Goal: Task Accomplishment & Management: Complete application form

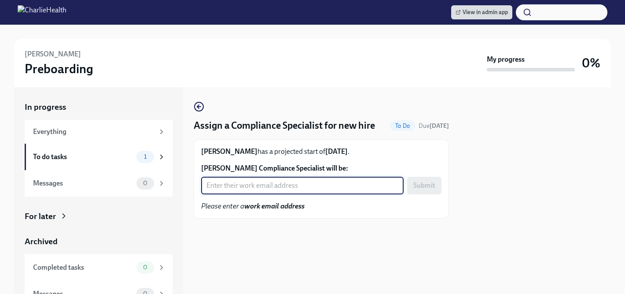
click at [276, 179] on input "[PERSON_NAME] Compliance Specialist will be:" at bounding box center [302, 186] width 203 height 18
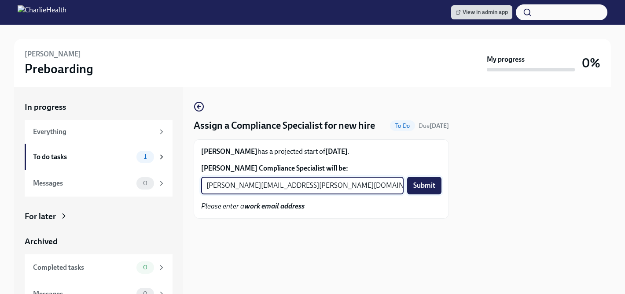
type input "[PERSON_NAME][EMAIL_ADDRESS][PERSON_NAME][DOMAIN_NAME]"
click at [427, 186] on span "Submit" at bounding box center [425, 185] width 22 height 9
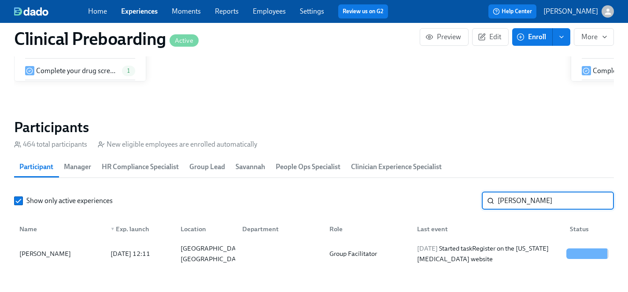
drag, startPoint x: 528, startPoint y: 200, endPoint x: 438, endPoint y: 201, distance: 90.3
click at [438, 201] on div "Show only active experiences [PERSON_NAME] ​" at bounding box center [314, 201] width 600 height 18
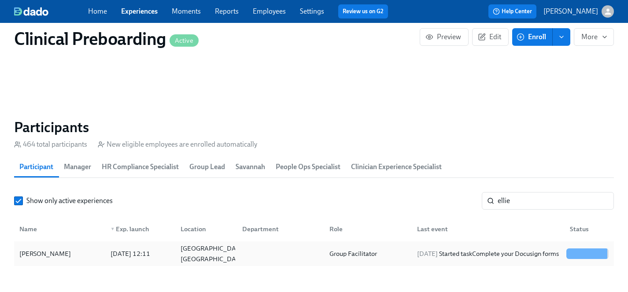
click at [33, 255] on div "[PERSON_NAME]" at bounding box center [45, 253] width 59 height 11
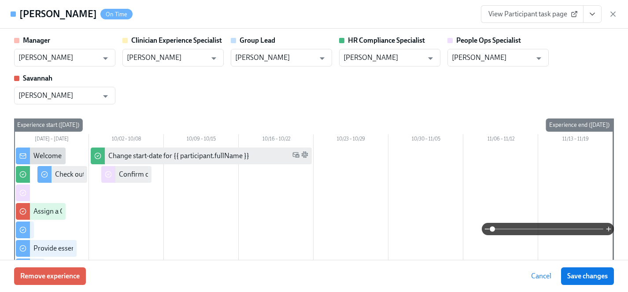
click at [591, 16] on icon "View task page" at bounding box center [592, 14] width 9 height 9
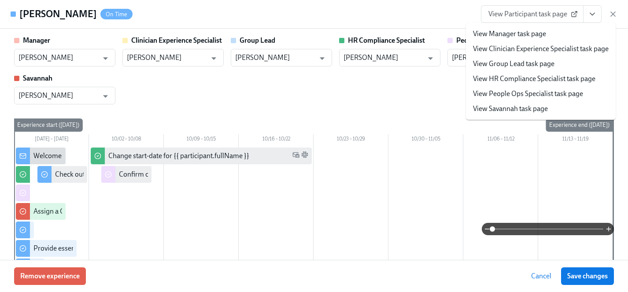
click at [519, 79] on link "View HR Compliance Specialist task page" at bounding box center [534, 79] width 122 height 10
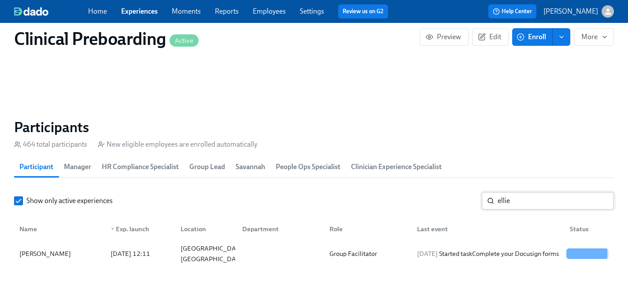
click at [543, 207] on input "ellie" at bounding box center [556, 201] width 116 height 18
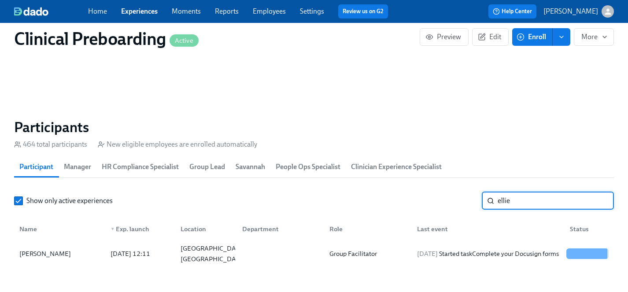
drag, startPoint x: 538, startPoint y: 203, endPoint x: 435, endPoint y: 203, distance: 103.5
click at [435, 203] on div "Show only active experiences [PERSON_NAME] ​" at bounding box center [314, 201] width 600 height 18
type input "[PERSON_NAME]"
click at [44, 256] on div "[PERSON_NAME]" at bounding box center [45, 253] width 59 height 11
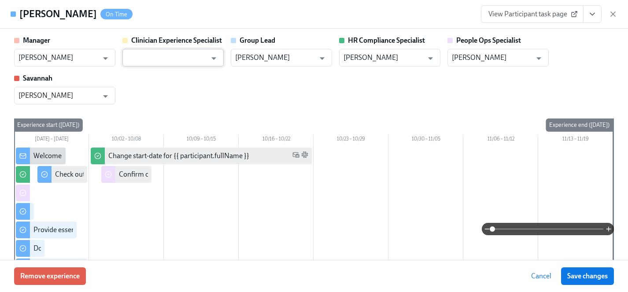
click at [177, 54] on input "text" at bounding box center [167, 58] width 80 height 18
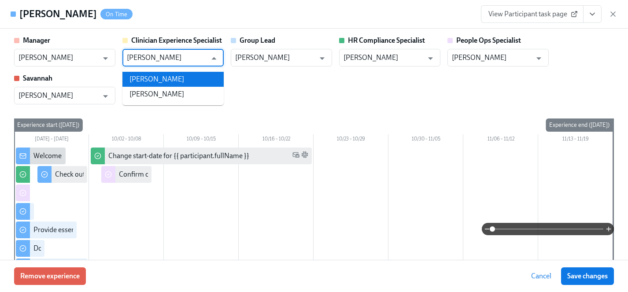
click at [179, 81] on li "[PERSON_NAME]" at bounding box center [172, 79] width 101 height 15
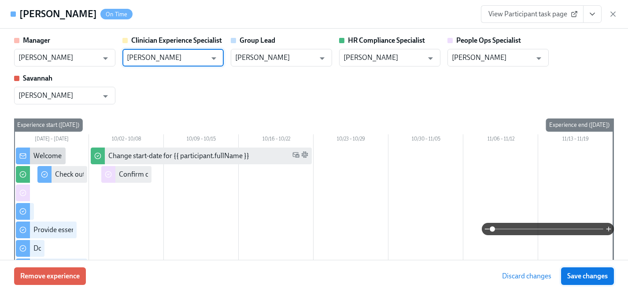
type input "[PERSON_NAME]"
click at [589, 273] on span "Save changes" at bounding box center [587, 276] width 41 height 9
type input "[PERSON_NAME]"
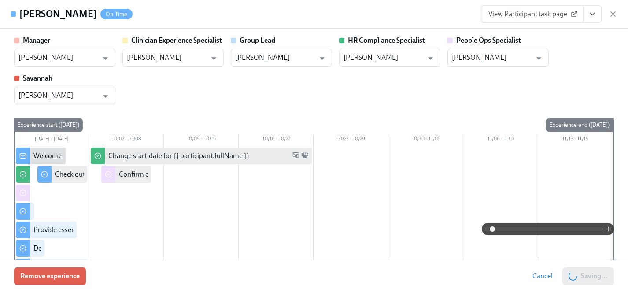
click at [596, 15] on icon "View task page" at bounding box center [592, 14] width 9 height 9
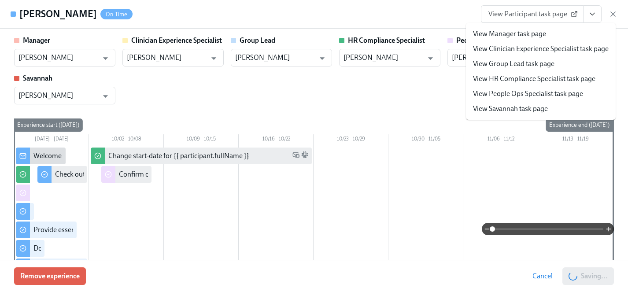
click at [526, 74] on link "View HR Compliance Specialist task page" at bounding box center [534, 79] width 122 height 10
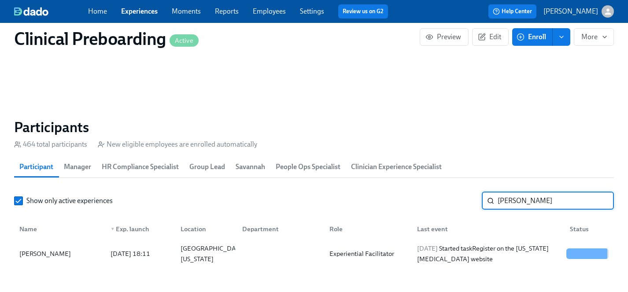
drag, startPoint x: 535, startPoint y: 204, endPoint x: 393, endPoint y: 199, distance: 141.4
click at [393, 199] on div "Show only active experiences [PERSON_NAME] ​" at bounding box center [314, 201] width 600 height 18
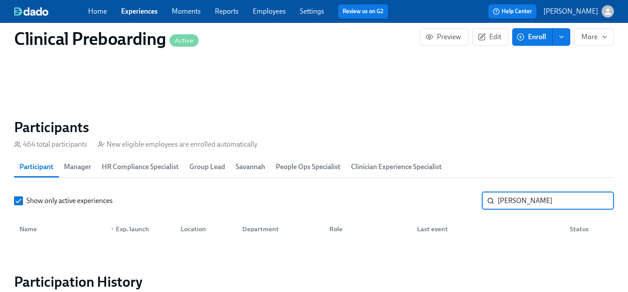
drag, startPoint x: 536, startPoint y: 200, endPoint x: 474, endPoint y: 200, distance: 61.7
click at [474, 200] on div "Show only active experiences [PERSON_NAME] ​" at bounding box center [314, 201] width 600 height 18
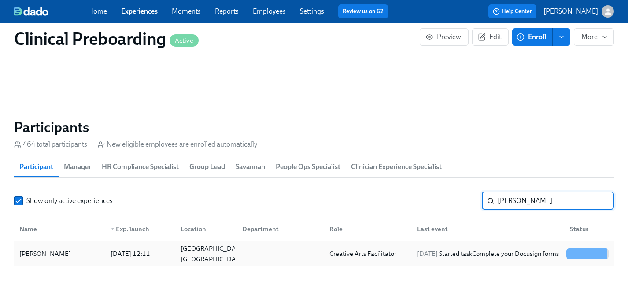
type input "[PERSON_NAME]"
click at [60, 252] on div "[PERSON_NAME]" at bounding box center [45, 253] width 59 height 11
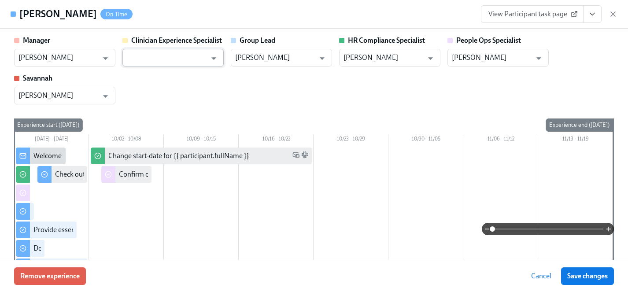
click at [168, 60] on input "text" at bounding box center [167, 58] width 80 height 18
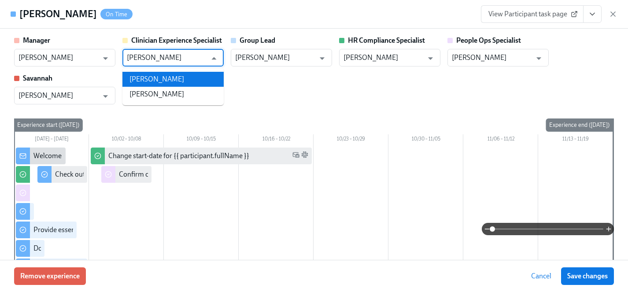
click at [163, 78] on li "[PERSON_NAME]" at bounding box center [172, 79] width 101 height 15
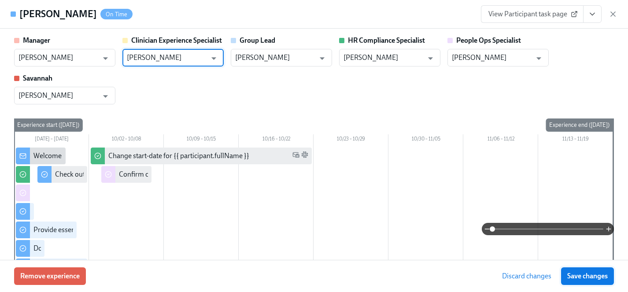
type input "[PERSON_NAME]"
click at [586, 269] on button "Save changes" at bounding box center [587, 276] width 53 height 18
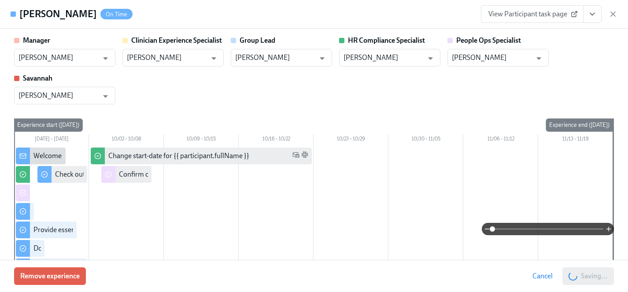
type input "[PERSON_NAME]"
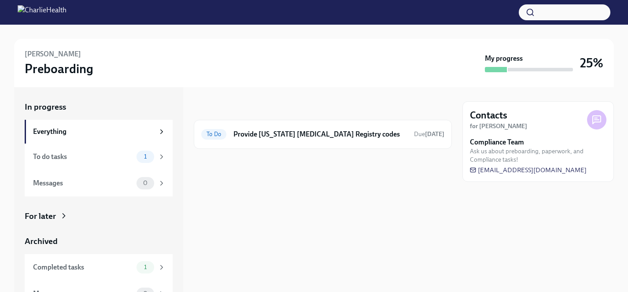
click at [44, 215] on div "For later" at bounding box center [40, 216] width 31 height 11
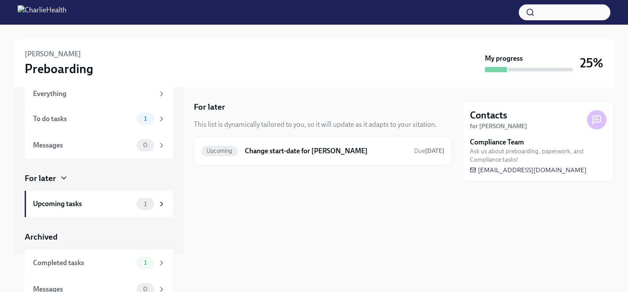
scroll to position [48, 0]
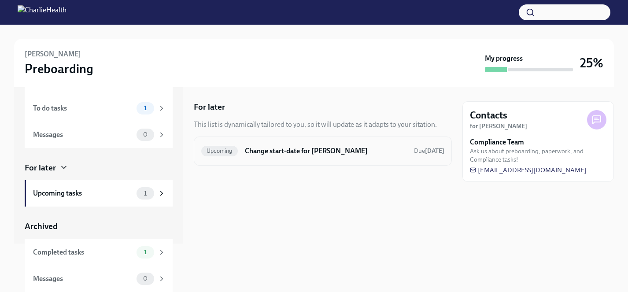
click at [263, 150] on h6 "Change start-date for [PERSON_NAME]" at bounding box center [326, 151] width 162 height 10
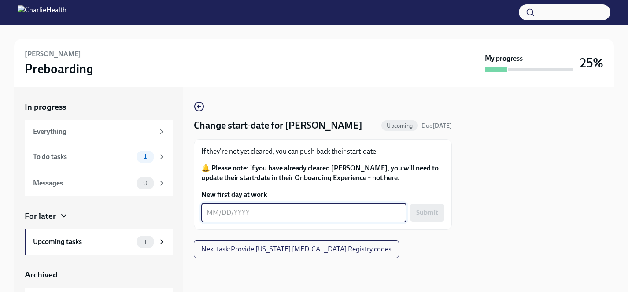
click at [229, 212] on textarea "New first day at work" at bounding box center [304, 212] width 195 height 11
type textarea "10/13/2025"
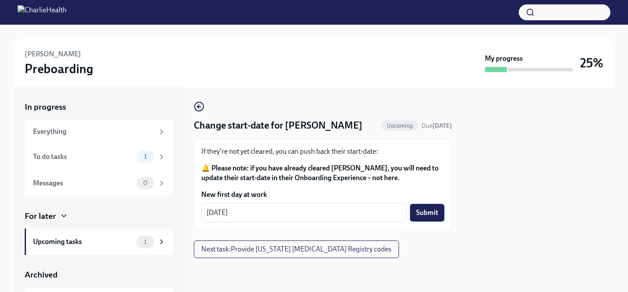
click at [438, 209] on span "Submit" at bounding box center [427, 212] width 22 height 9
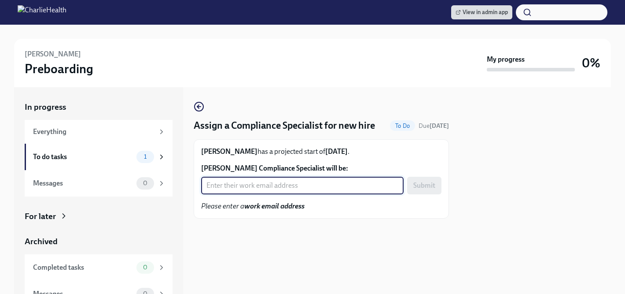
click at [282, 187] on input "Becca Weinberger's Compliance Specialist will be:" at bounding box center [302, 186] width 203 height 18
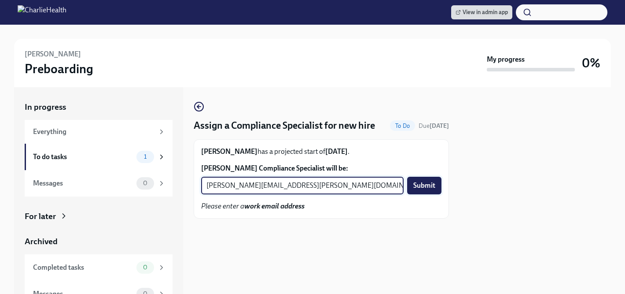
type input "kristy.johnson@charliehealth.com"
click at [425, 186] on span "Submit" at bounding box center [425, 185] width 22 height 9
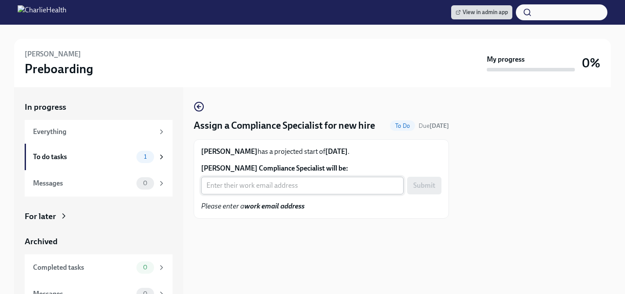
click at [246, 187] on input "[PERSON_NAME] Compliance Specialist will be:" at bounding box center [302, 186] width 203 height 18
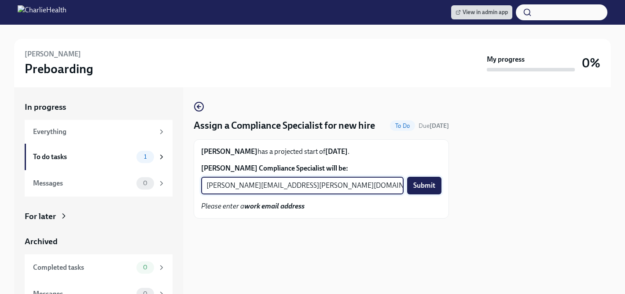
type input "tyler.pieper@charliehealth.com"
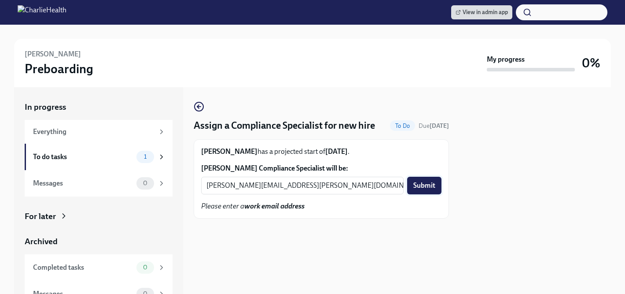
click at [422, 185] on span "Submit" at bounding box center [425, 185] width 22 height 9
click at [256, 188] on input "[PERSON_NAME] Compliance Specialist will be:" at bounding box center [302, 186] width 203 height 18
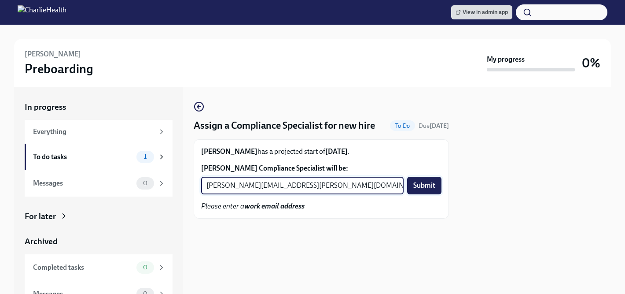
type input "[PERSON_NAME][EMAIL_ADDRESS][PERSON_NAME][DOMAIN_NAME]"
click at [435, 188] on span "Submit" at bounding box center [425, 185] width 22 height 9
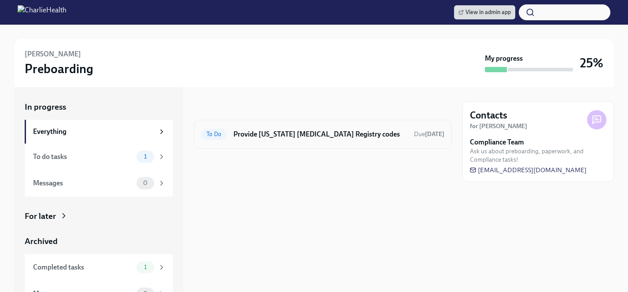
click at [307, 137] on h6 "Provide [US_STATE] [MEDICAL_DATA] Registry codes" at bounding box center [320, 134] width 174 height 10
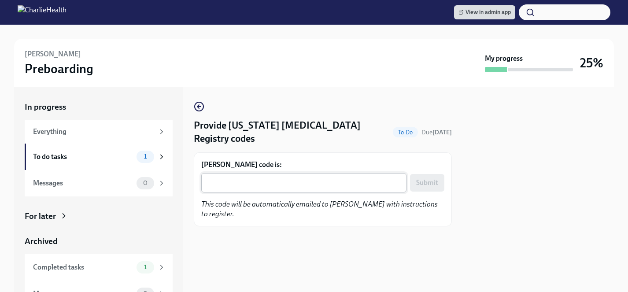
click at [270, 182] on textarea "Ashley James's code is:" at bounding box center [304, 182] width 195 height 11
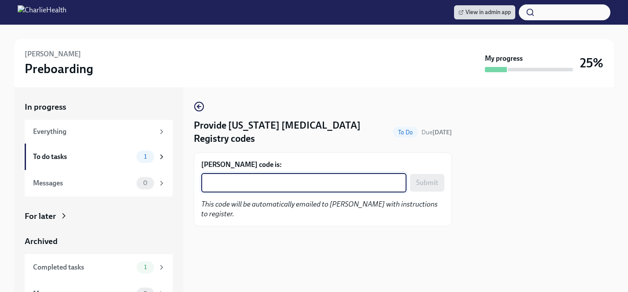
paste textarea "HU199Z3JDEAA"
type textarea "HU199Z3JDEAA"
click at [421, 188] on button "Submit" at bounding box center [427, 183] width 34 height 18
